Goal: Navigation & Orientation: Find specific page/section

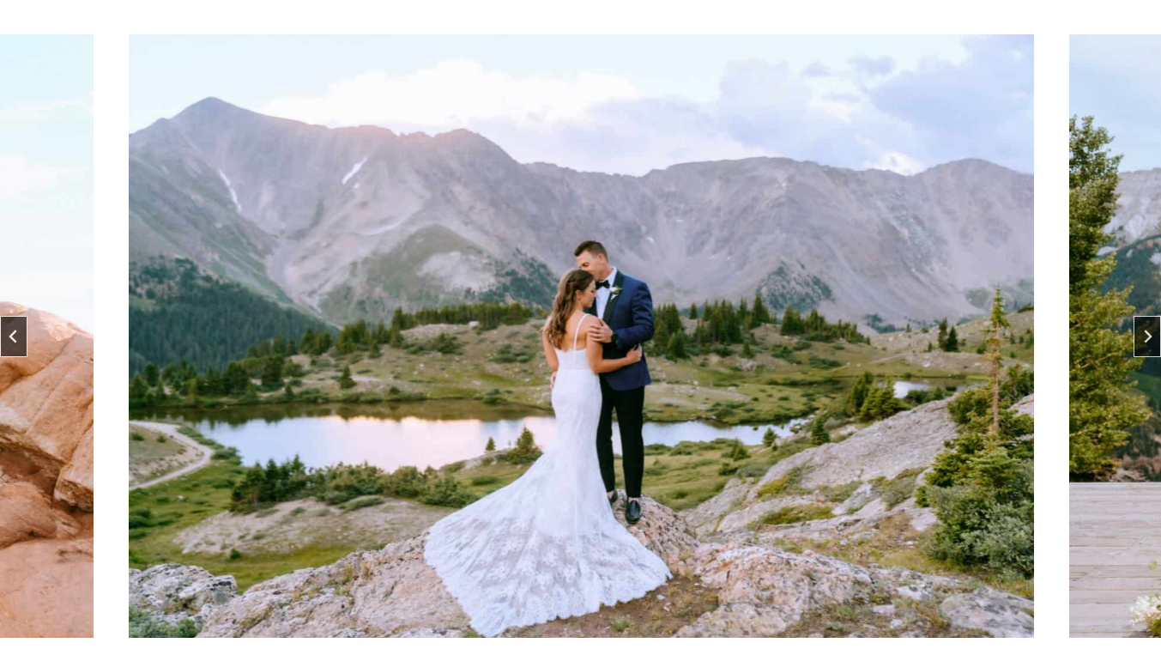
scroll to position [86, 0]
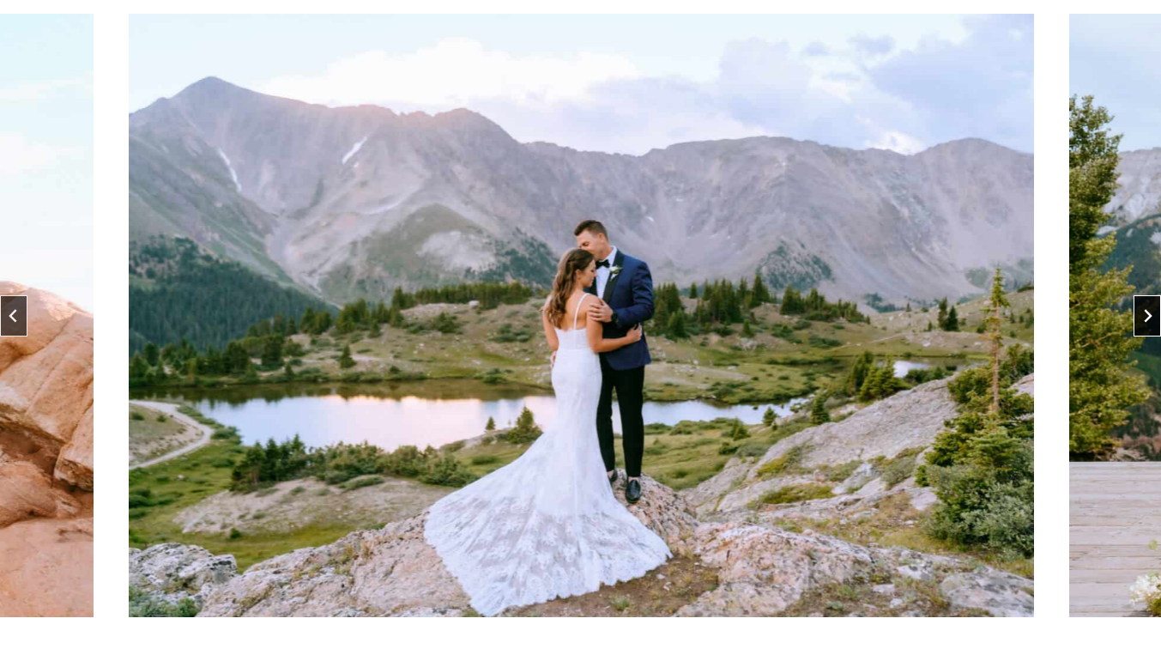
click at [1146, 306] on button "Next slide" at bounding box center [1147, 315] width 27 height 41
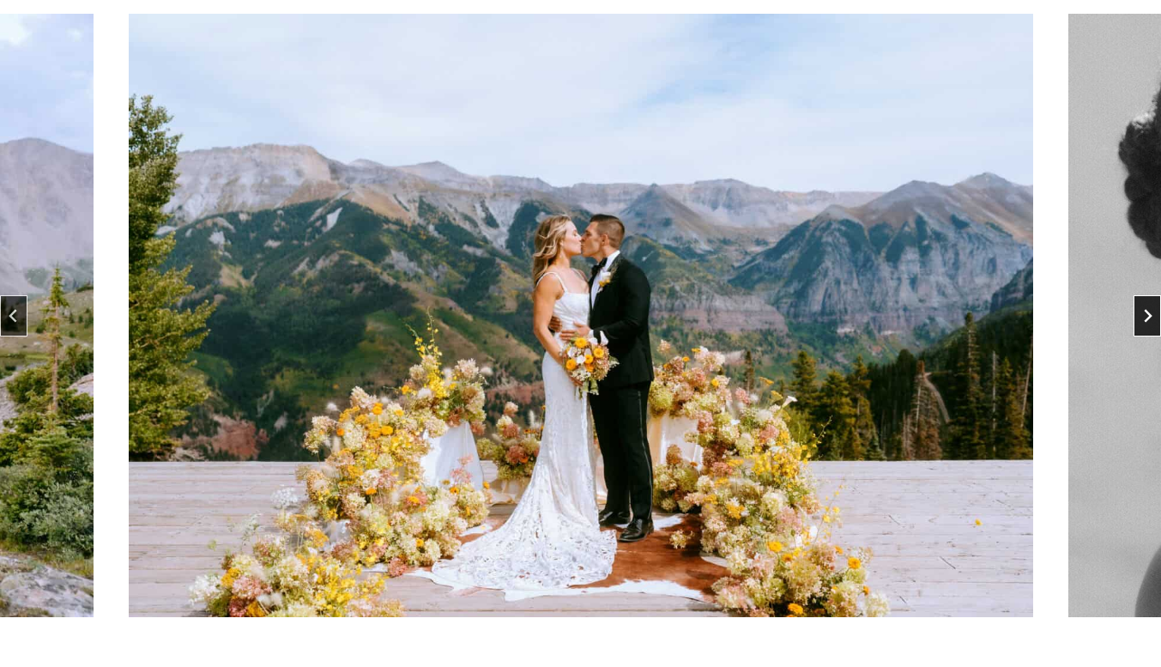
click at [1146, 306] on button "Next slide" at bounding box center [1147, 315] width 27 height 41
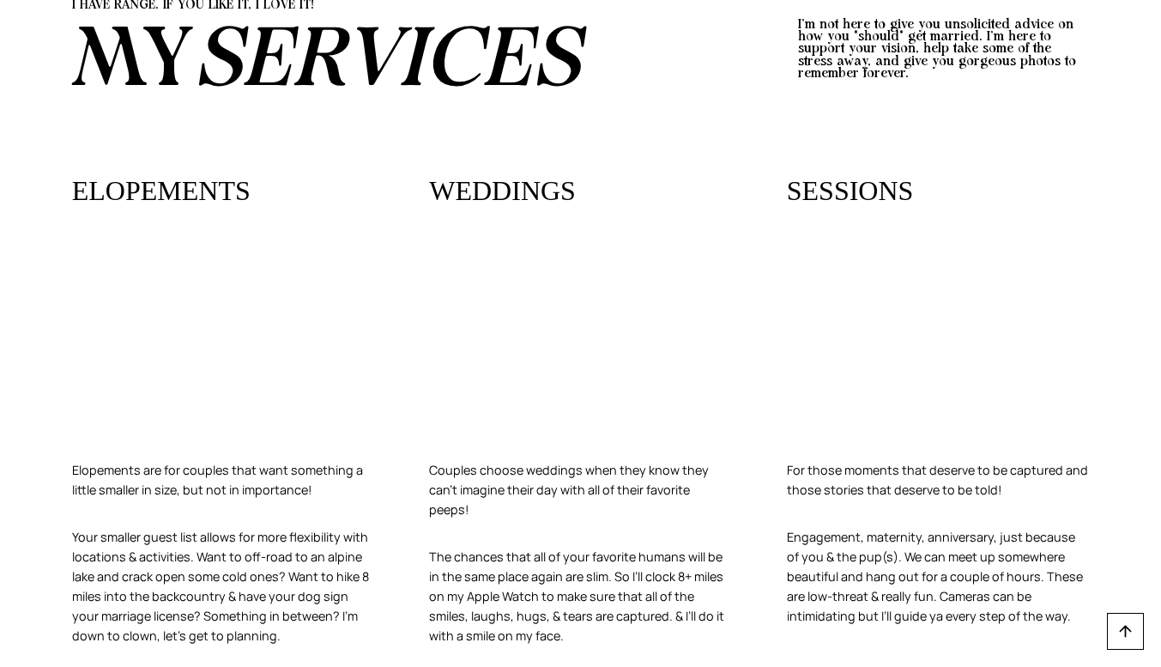
scroll to position [3261, 0]
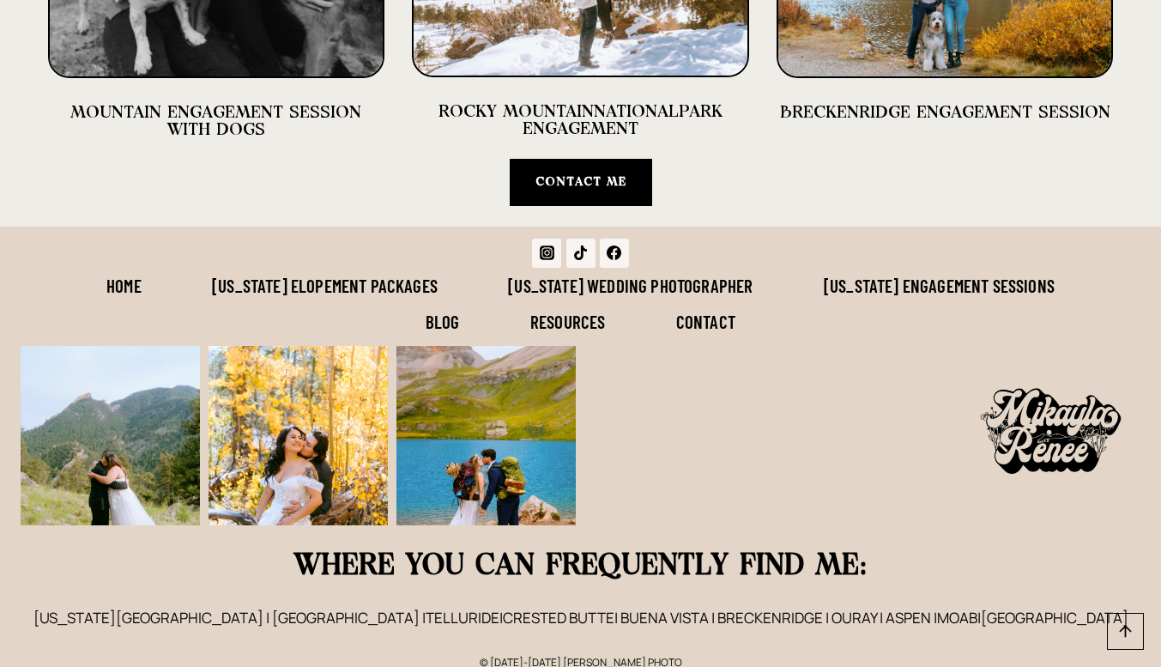
scroll to position [4256, 0]
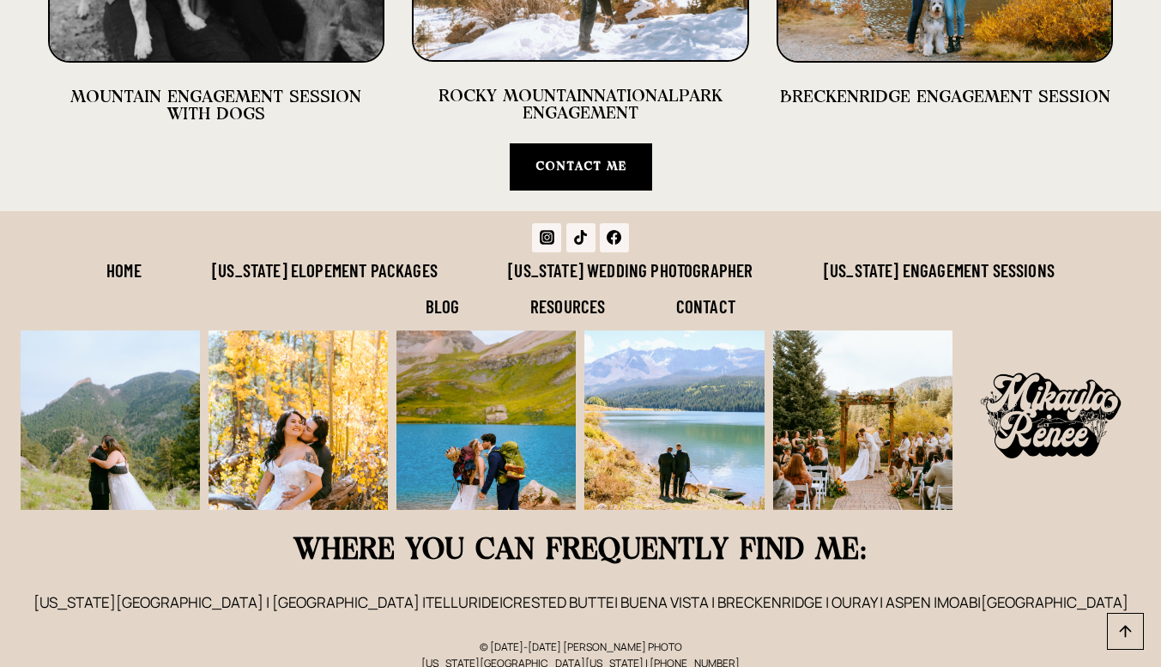
click at [1001, 252] on link "[US_STATE] Engagement Sessions" at bounding box center [939, 270] width 301 height 36
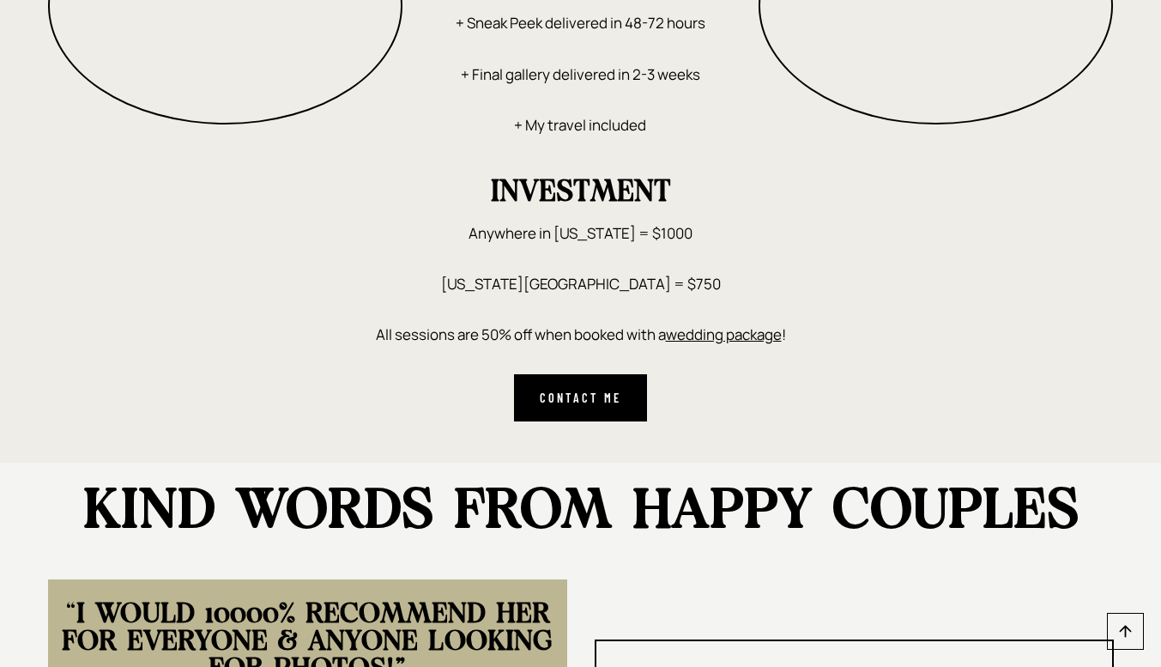
scroll to position [2746, 0]
